Goal: Information Seeking & Learning: Learn about a topic

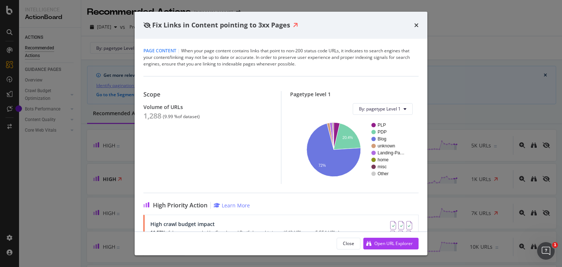
scroll to position [22, 0]
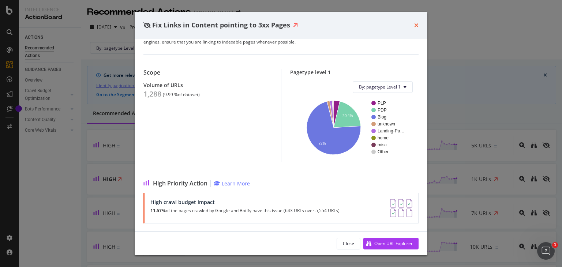
click at [416, 25] on icon "times" at bounding box center [416, 25] width 4 height 6
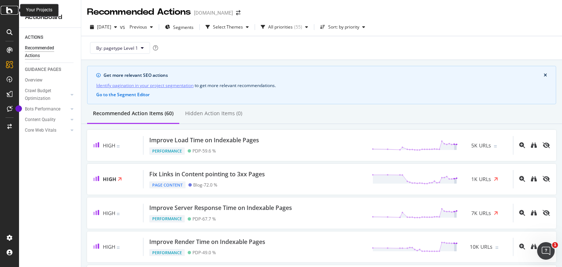
click at [10, 10] on icon at bounding box center [9, 10] width 7 height 9
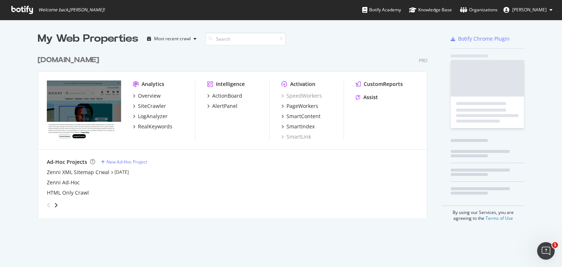
scroll to position [166, 390]
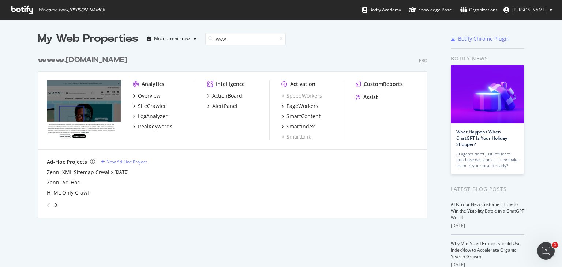
type input "www"
click at [117, 57] on div "www .zennioptical.com" at bounding box center [83, 60] width 90 height 11
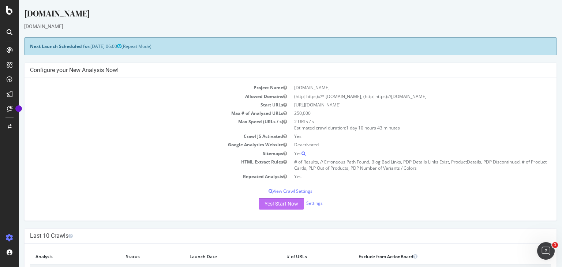
click at [268, 203] on button "Yes! Start Now" at bounding box center [281, 204] width 45 height 12
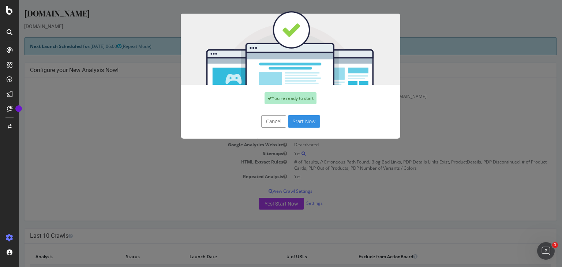
click at [301, 125] on button "Start Now" at bounding box center [304, 121] width 32 height 12
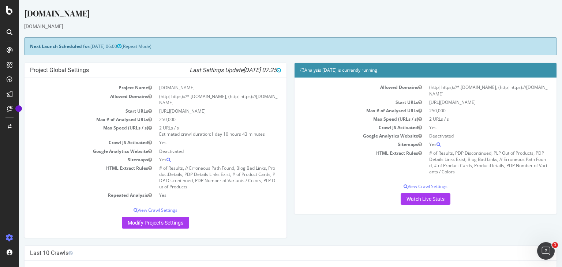
click at [8, 64] on icon at bounding box center [10, 65] width 6 height 6
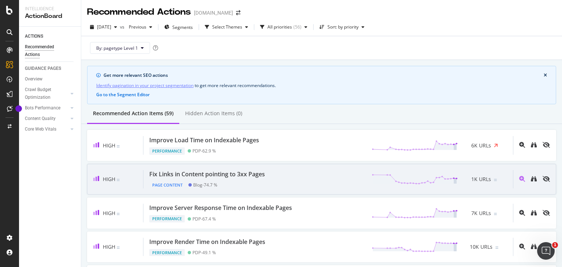
click at [162, 175] on div "Fix Links in Content pointing to 3xx Pages" at bounding box center [207, 174] width 116 height 8
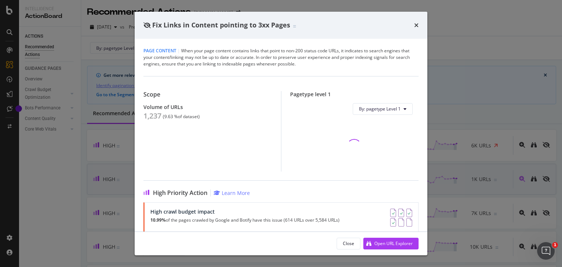
scroll to position [10, 0]
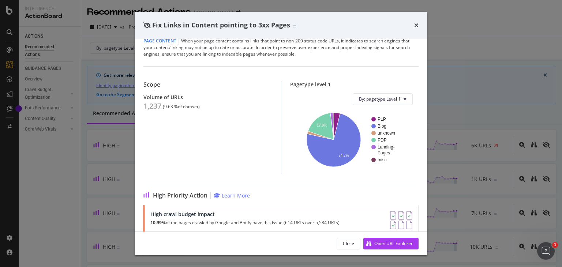
click at [417, 20] on div "times" at bounding box center [416, 25] width 4 height 10
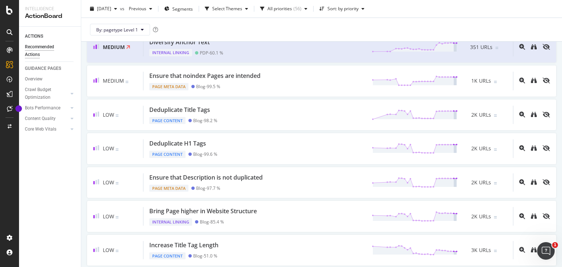
scroll to position [310, 0]
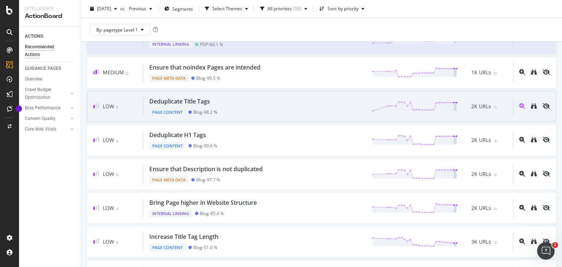
click at [261, 113] on div "Deduplicate Title Tags Page Content Blog - 98.2 % 2K URLs" at bounding box center [328, 106] width 370 height 19
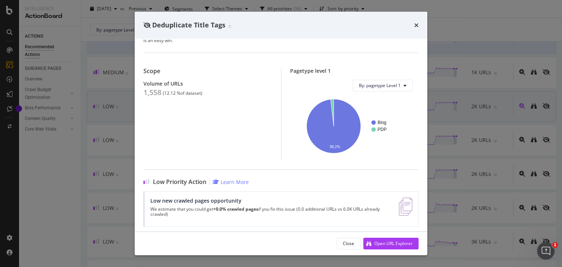
scroll to position [52, 0]
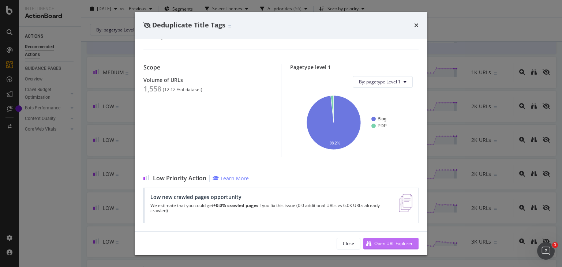
click at [385, 240] on div "Open URL Explorer" at bounding box center [393, 243] width 38 height 6
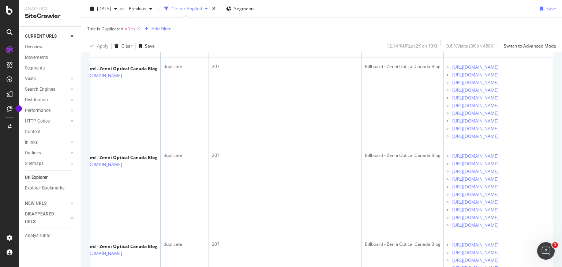
scroll to position [1038, 0]
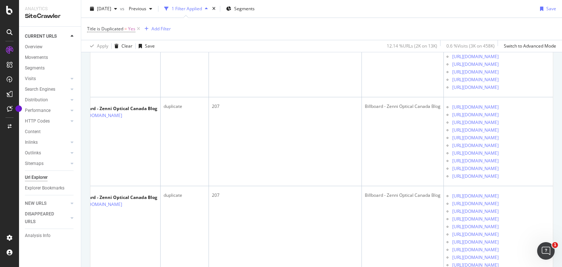
click at [562, 73] on div "URL Explorer [DOMAIN_NAME] [DATE] vs Previous 1 Filter Applied Segments Save Ti…" at bounding box center [321, 133] width 481 height 267
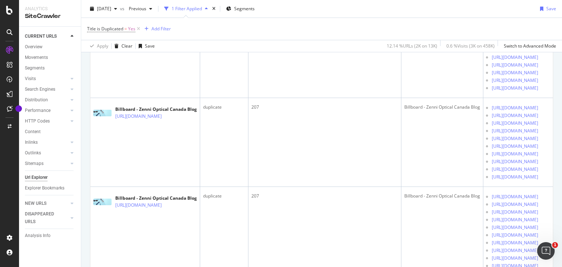
scroll to position [3487, 0]
